Goal: Information Seeking & Learning: Learn about a topic

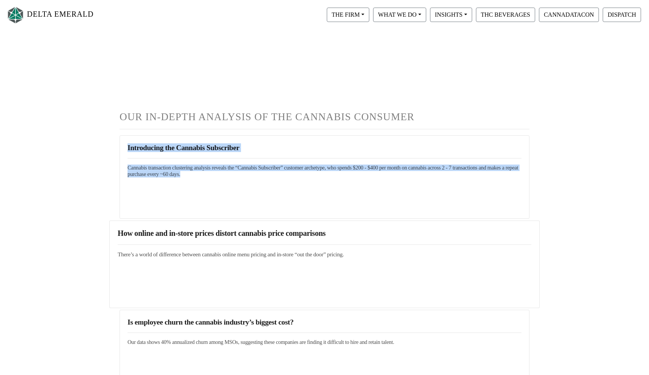
click at [235, 245] on hr at bounding box center [325, 245] width 414 height 0
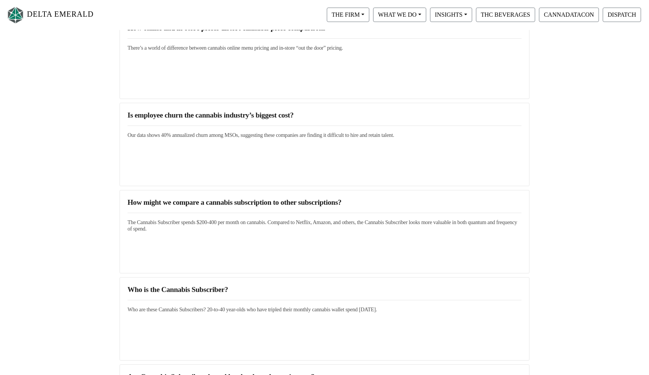
scroll to position [217, 0]
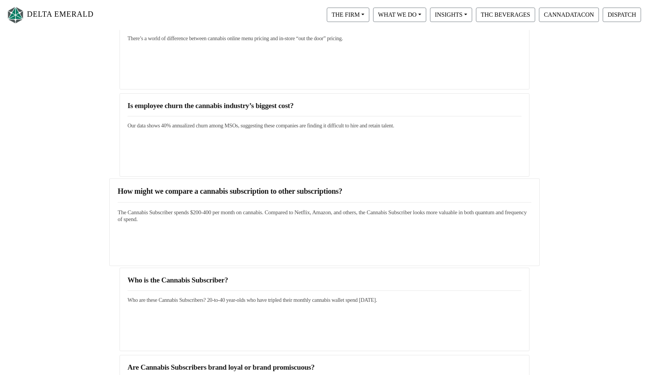
click at [185, 207] on link "How might we compare a cannabis subscription to other subscriptions? The Cannab…" at bounding box center [325, 205] width 414 height 36
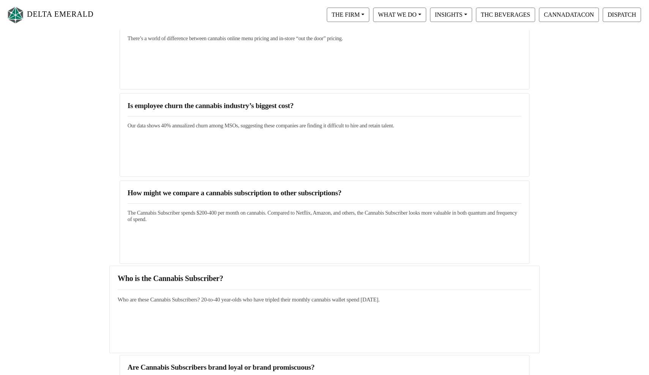
click at [249, 289] on link "Who is the Cannabis Subscriber? Who are these Cannabis Subscribers? 20-to-40 ye…" at bounding box center [325, 288] width 414 height 29
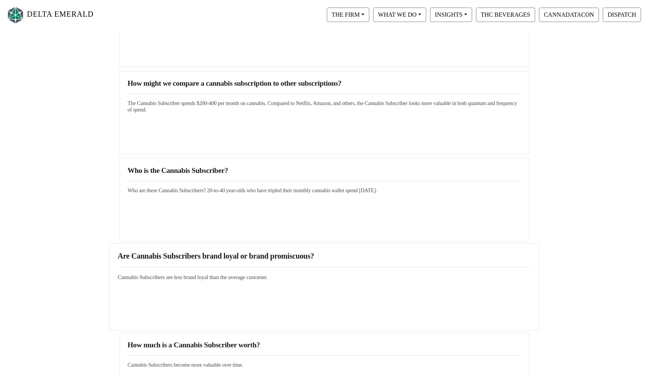
scroll to position [327, 0]
click at [228, 270] on link "Are Cannabis Subscribers brand loyal or brand promiscuous? Cannabis Subscribers…" at bounding box center [325, 265] width 414 height 29
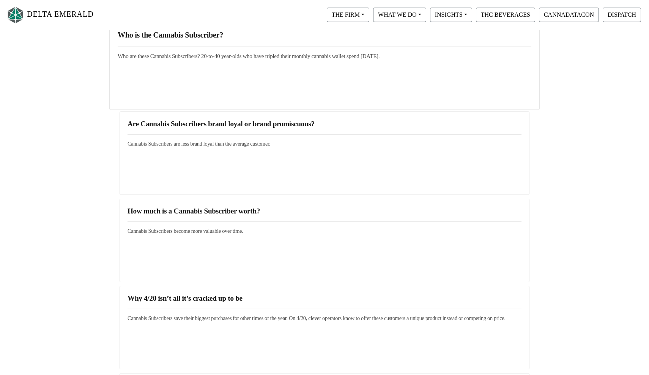
scroll to position [462, 0]
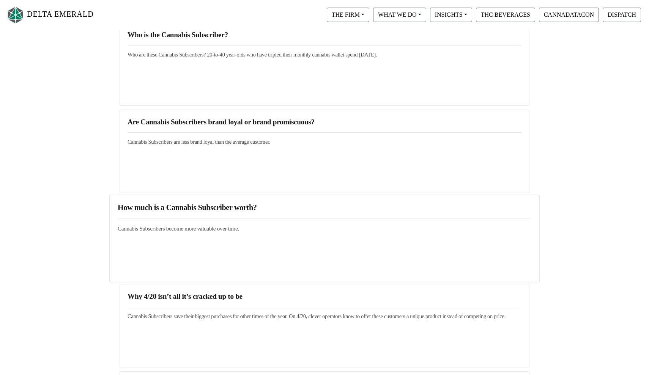
click at [191, 222] on link "How much is a Cannabis Subscriber worth? Cannabis Subscribers become more valua…" at bounding box center [325, 217] width 414 height 29
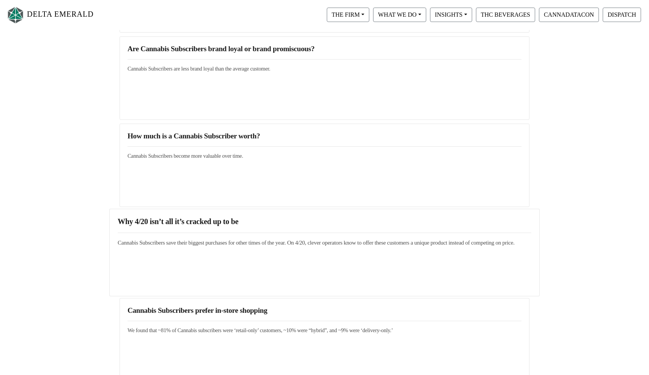
scroll to position [536, 0]
click at [187, 231] on link "Why 4/20 isn’t all it’s cracked up to be Cannabis Subscribers save their bigges…" at bounding box center [325, 231] width 414 height 29
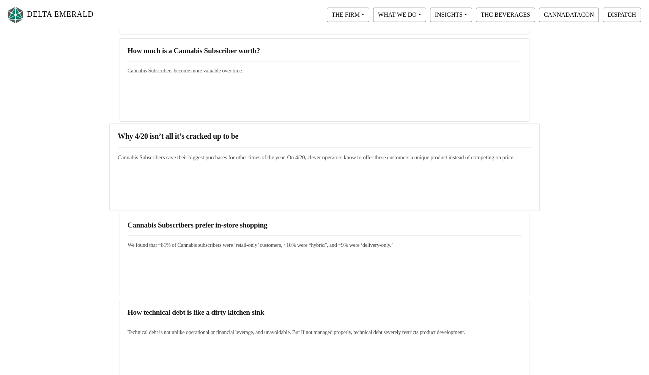
scroll to position [625, 0]
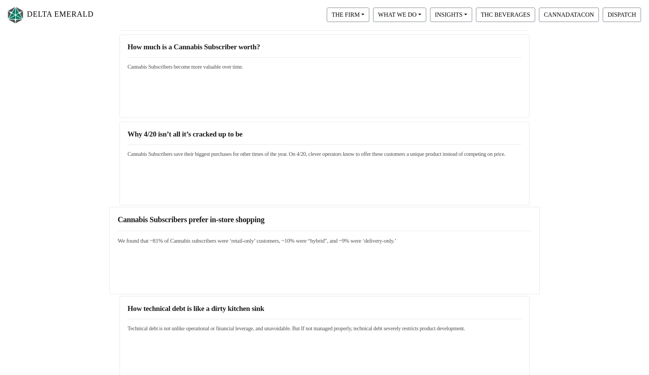
click at [217, 239] on h5 "We found that ~81% of Cannabis subscribers were ‘retail-only’ customers, ~10% w…" at bounding box center [325, 241] width 414 height 7
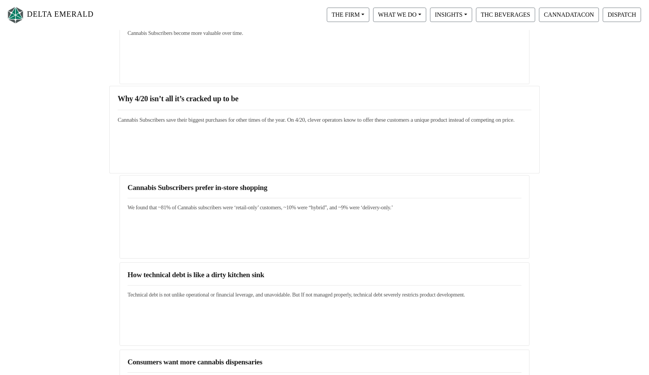
scroll to position [713, 0]
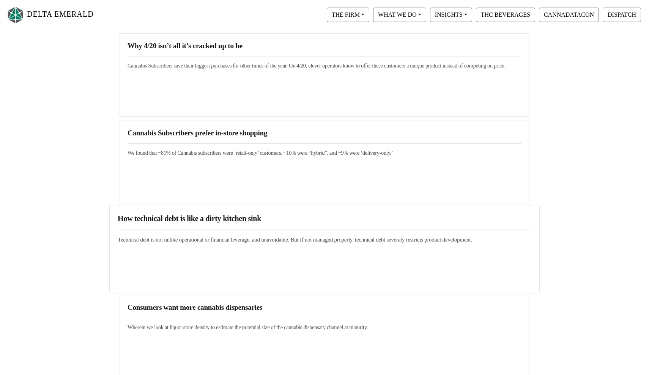
click at [188, 228] on link "How technical debt is like a dirty kitchen sink Technical debt is not unlike op…" at bounding box center [325, 228] width 414 height 29
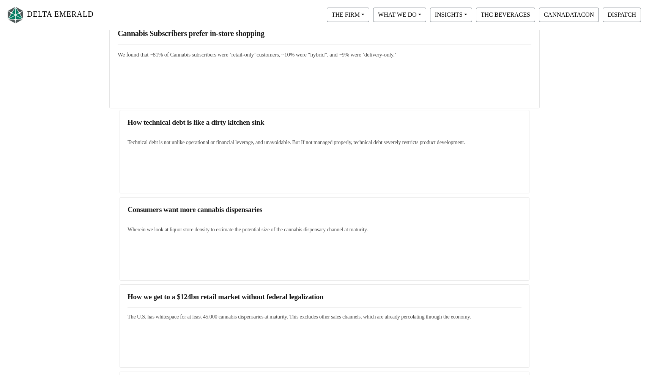
scroll to position [811, 0]
click at [190, 223] on link "Consumers want more cannabis dispensaries Wherein we look at liquor store densi…" at bounding box center [325, 218] width 414 height 29
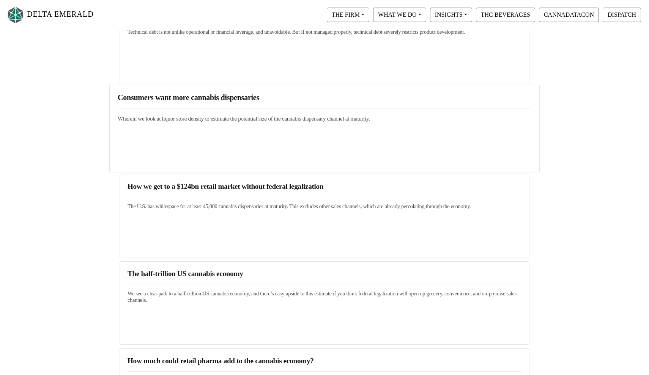
scroll to position [923, 0]
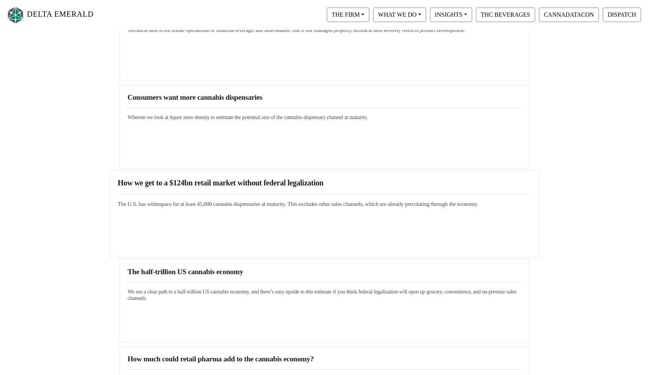
click at [222, 194] on hr at bounding box center [325, 194] width 414 height 0
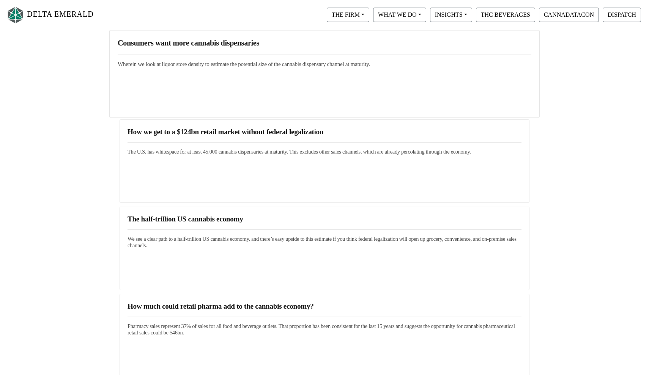
scroll to position [986, 0]
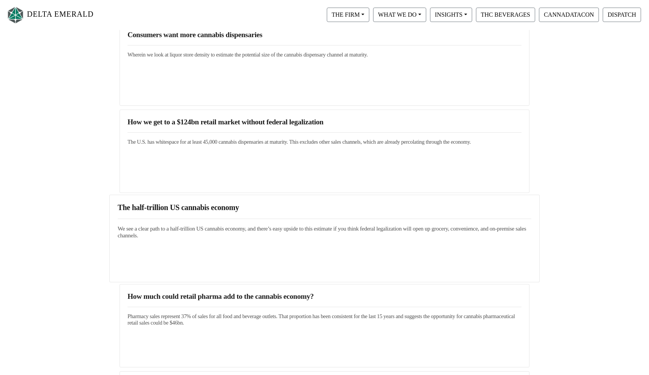
click at [197, 204] on h3 "The half-trillion US cannabis economy" at bounding box center [325, 207] width 414 height 9
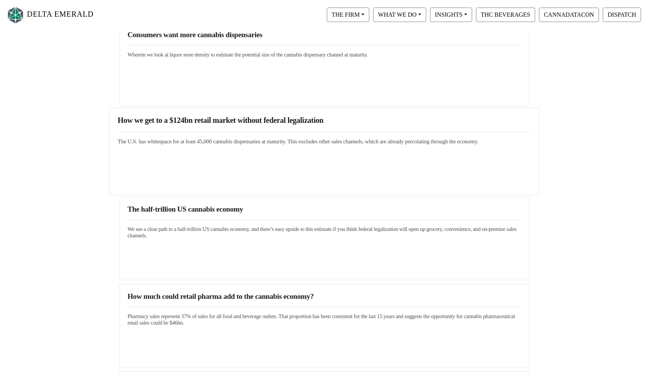
click at [235, 118] on h3 "How we get to a $124bn retail market without federal legalization" at bounding box center [325, 120] width 414 height 9
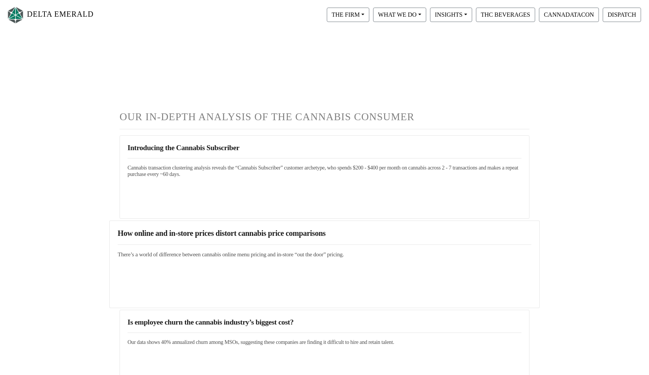
scroll to position [0, 0]
click at [194, 258] on h5 "There’s a world of difference between cannabis online menu pricing and in-store…" at bounding box center [325, 255] width 414 height 7
click at [195, 239] on link "How online and in-store prices distort cannabis price comparisons There’s a wor…" at bounding box center [325, 243] width 414 height 29
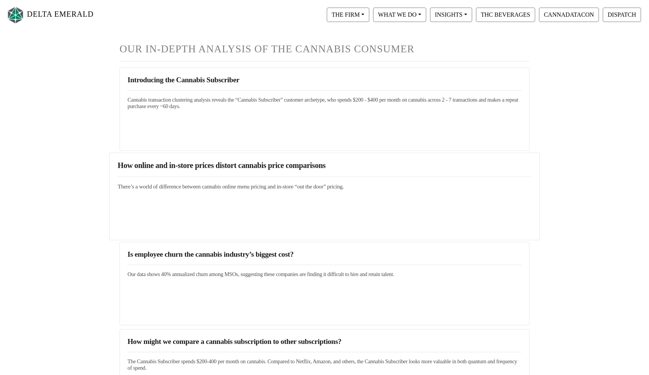
scroll to position [71, 0]
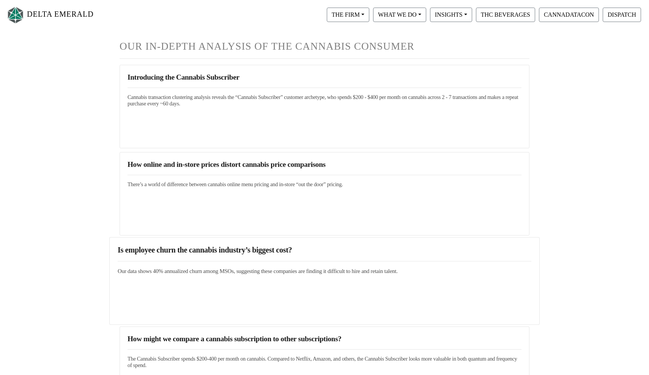
click at [267, 260] on link "Is employee churn the cannabis industry’s biggest cost? Our data shows 40% annu…" at bounding box center [325, 260] width 414 height 29
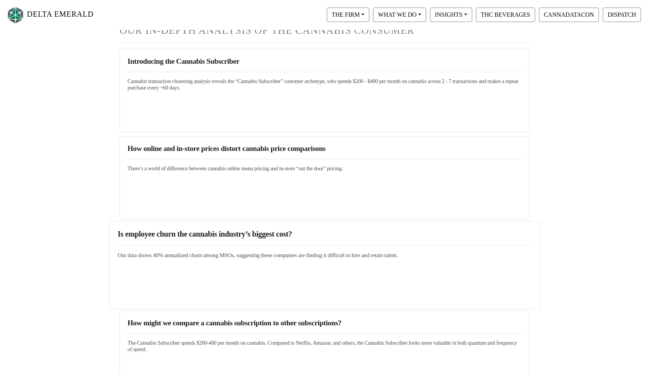
scroll to position [96, 0]
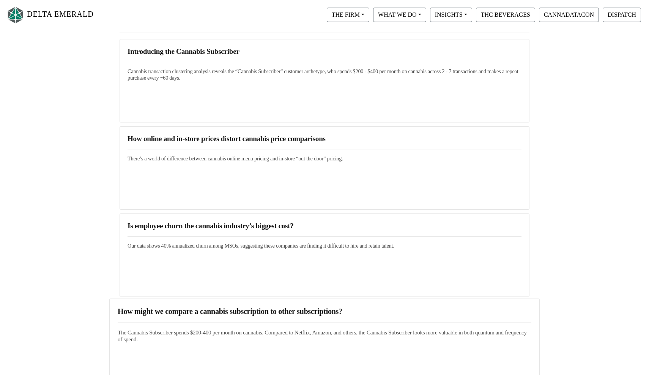
click at [210, 318] on link "How might we compare a cannabis subscription to other subscriptions? The Cannab…" at bounding box center [325, 325] width 414 height 36
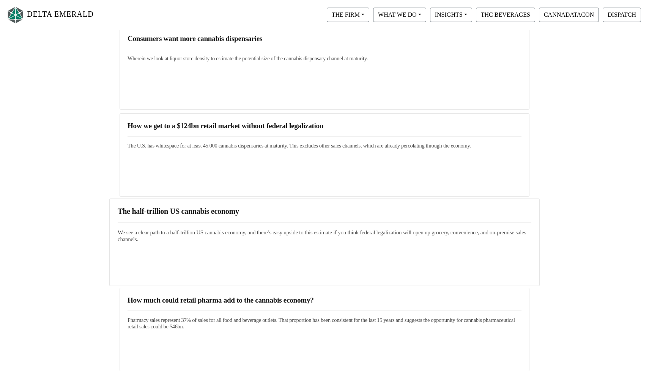
scroll to position [983, 0]
click at [200, 238] on h5 "We see a clear path to a half-trillion US cannabis economy, and there’s easy up…" at bounding box center [325, 236] width 414 height 14
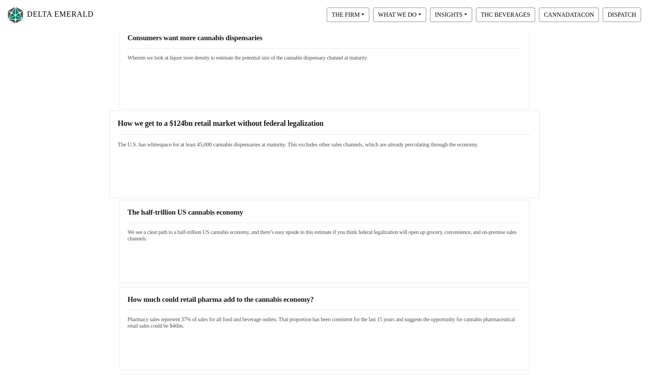
click at [228, 156] on div "How we get to a $124bn retail market without federal legalization The U.S. has …" at bounding box center [324, 155] width 430 height 88
click at [187, 121] on h3 "How we get to a $124bn retail market without federal legalization" at bounding box center [325, 123] width 414 height 9
click at [196, 213] on h3 "The half-trillion US cannabis economy" at bounding box center [325, 210] width 414 height 9
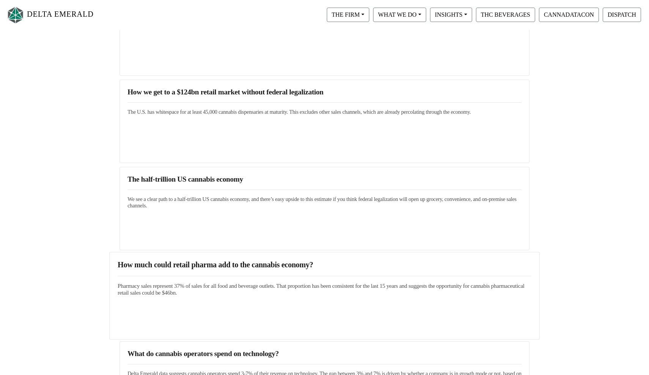
scroll to position [1016, 0]
click at [211, 267] on h3 "How much could retail pharma add to the cannabis economy?" at bounding box center [325, 265] width 414 height 9
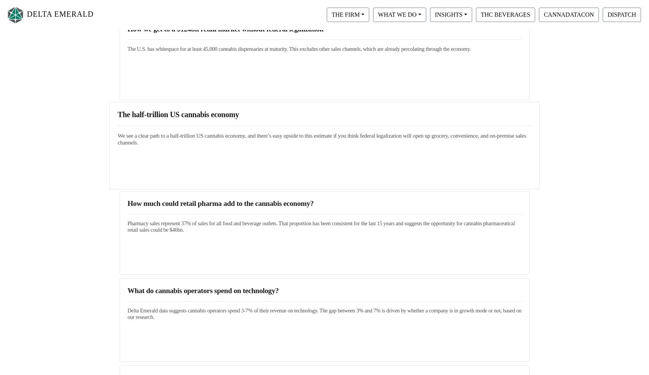
scroll to position [1082, 0]
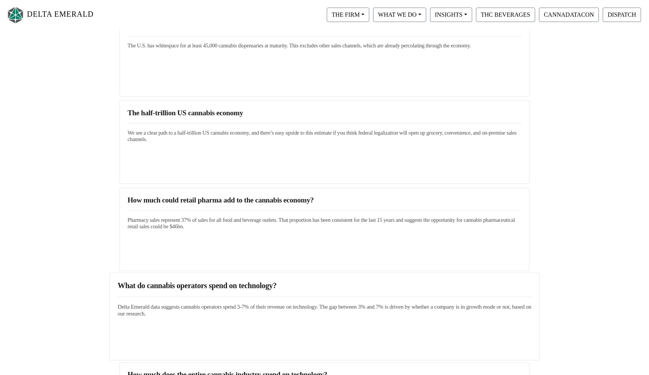
click at [186, 292] on link "What do cannabis operators spend on technology? Delta Emerald data suggests can…" at bounding box center [325, 300] width 414 height 36
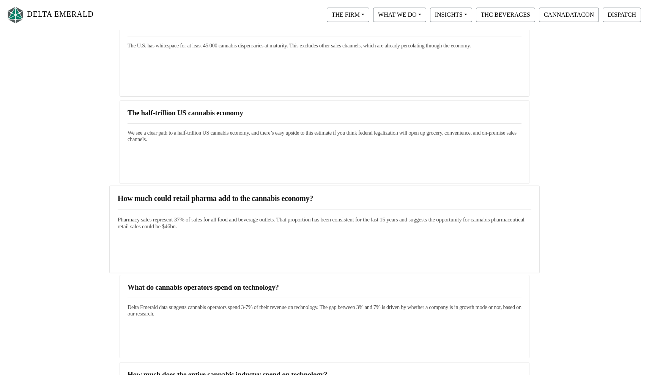
scroll to position [1108, 0]
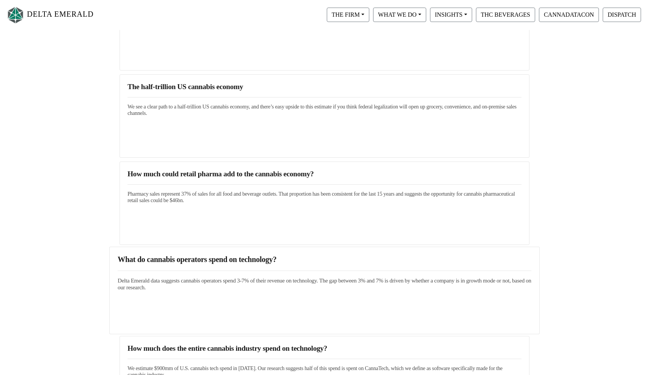
click at [217, 269] on link "What do cannabis operators spend on technology? Delta Emerald data suggests can…" at bounding box center [325, 273] width 414 height 36
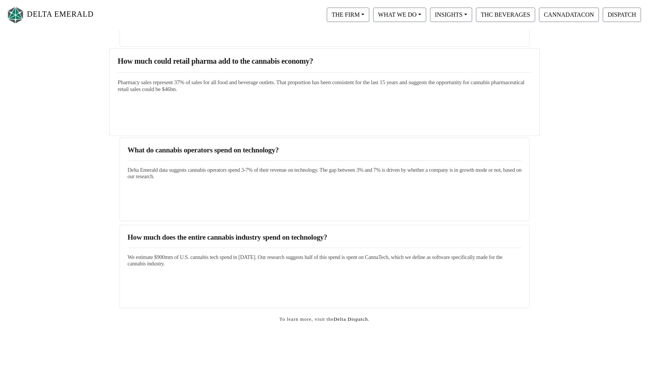
scroll to position [1228, 0]
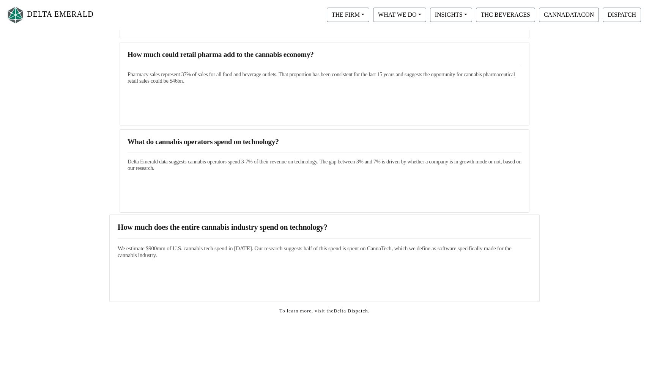
click at [192, 241] on link "How much does the entire cannabis industry spend on technology? We estimate $90…" at bounding box center [325, 241] width 414 height 36
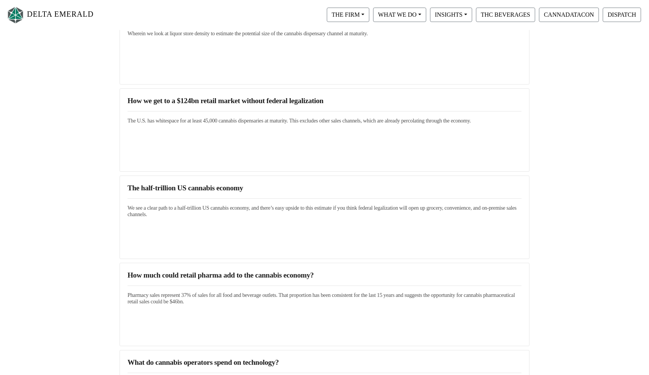
scroll to position [1001, 0]
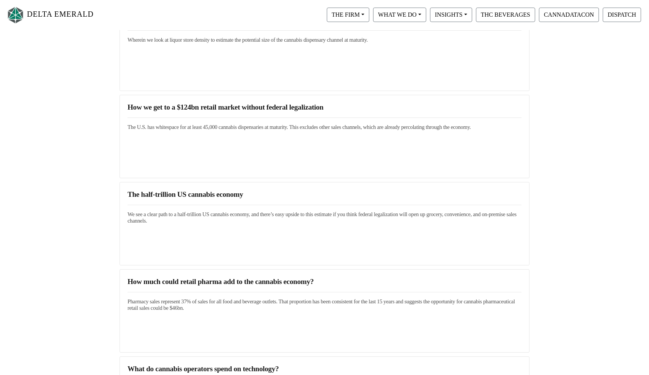
click at [201, 2] on nav "DELTA EMERALD THE FIRM Our Objective Our People Our Values Our Portfolio FAQ WH…" at bounding box center [324, 15] width 649 height 30
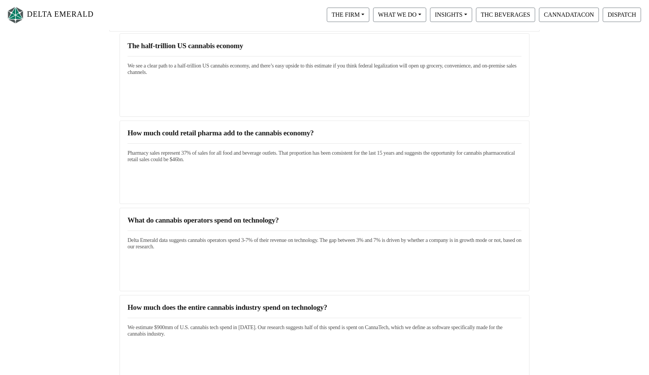
scroll to position [1121, 0]
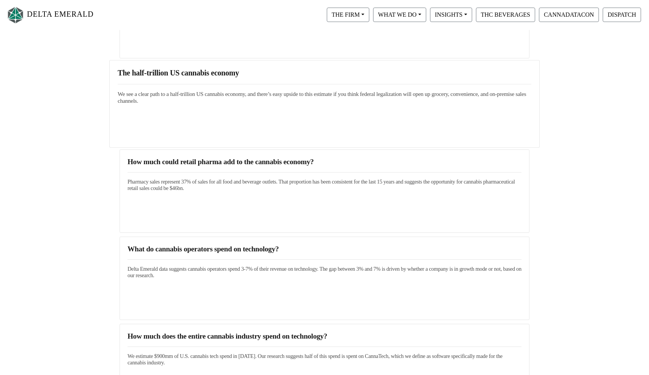
click at [181, 80] on link "The half-trillion US cannabis economy We see a clear path to a half-trillion US…" at bounding box center [325, 87] width 414 height 36
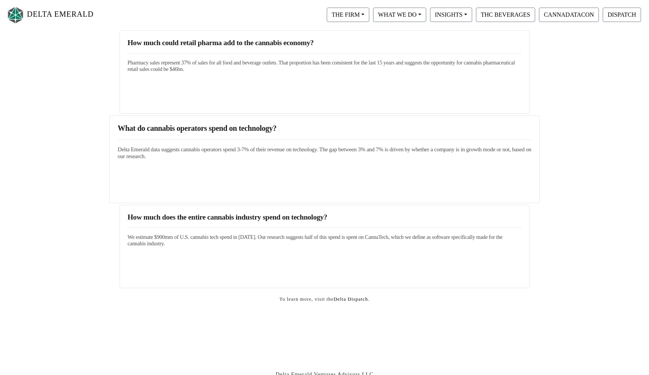
scroll to position [1237, 0]
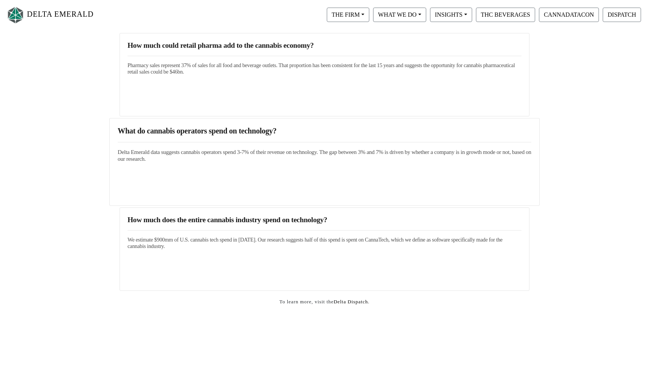
click at [214, 161] on h5 "Delta Emerald data suggests cannabis operators spend 3-7% of their revenue on t…" at bounding box center [325, 156] width 414 height 14
click at [182, 153] on h5 "Delta Emerald data suggests cannabis operators spend 3-7% of their revenue on t…" at bounding box center [325, 156] width 414 height 14
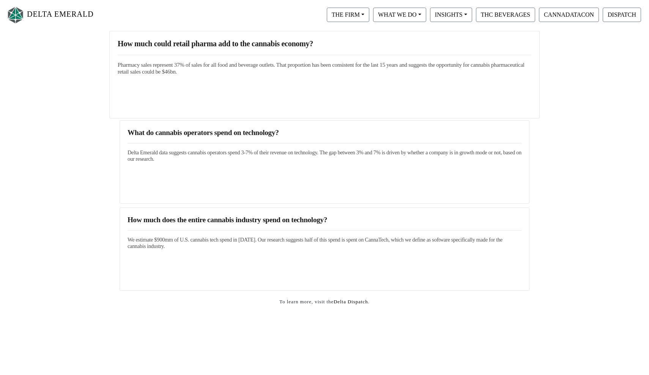
click at [189, 82] on div "How much could retail pharma add to the cannabis economy? Pharmacy sales repres…" at bounding box center [324, 75] width 430 height 88
click at [190, 34] on div "How much could retail pharma add to the cannabis economy? Pharmacy sales repres…" at bounding box center [324, 75] width 430 height 88
click at [190, 41] on h3 "How much could retail pharma add to the cannabis economy?" at bounding box center [325, 43] width 414 height 9
